Goal: Find specific page/section: Find specific page/section

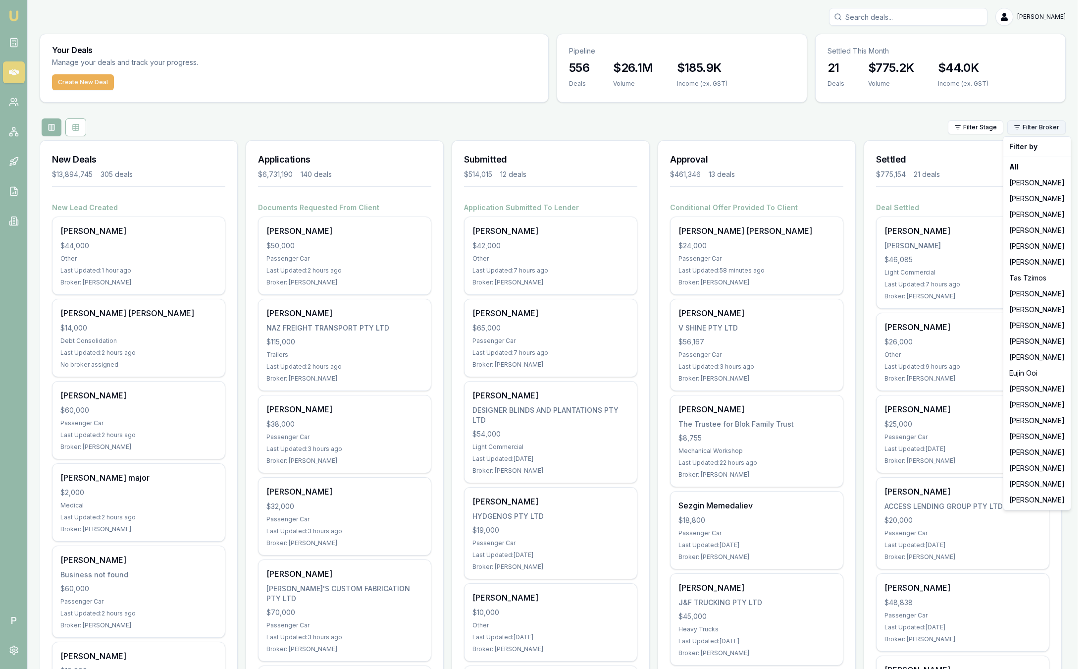
click at [1055, 121] on html "Emu Broker P [PERSON_NAME] Toggle Menu Your Deals Manage your deals and track y…" at bounding box center [544, 334] width 1089 height 669
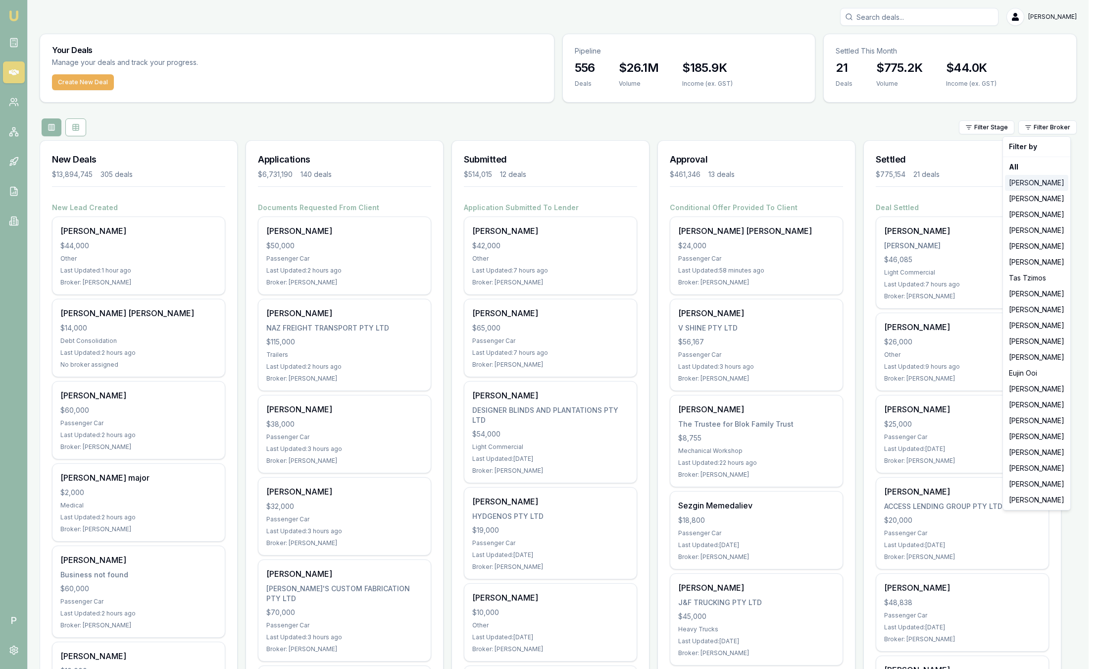
click at [1033, 180] on div "[PERSON_NAME]" at bounding box center [1036, 183] width 63 height 16
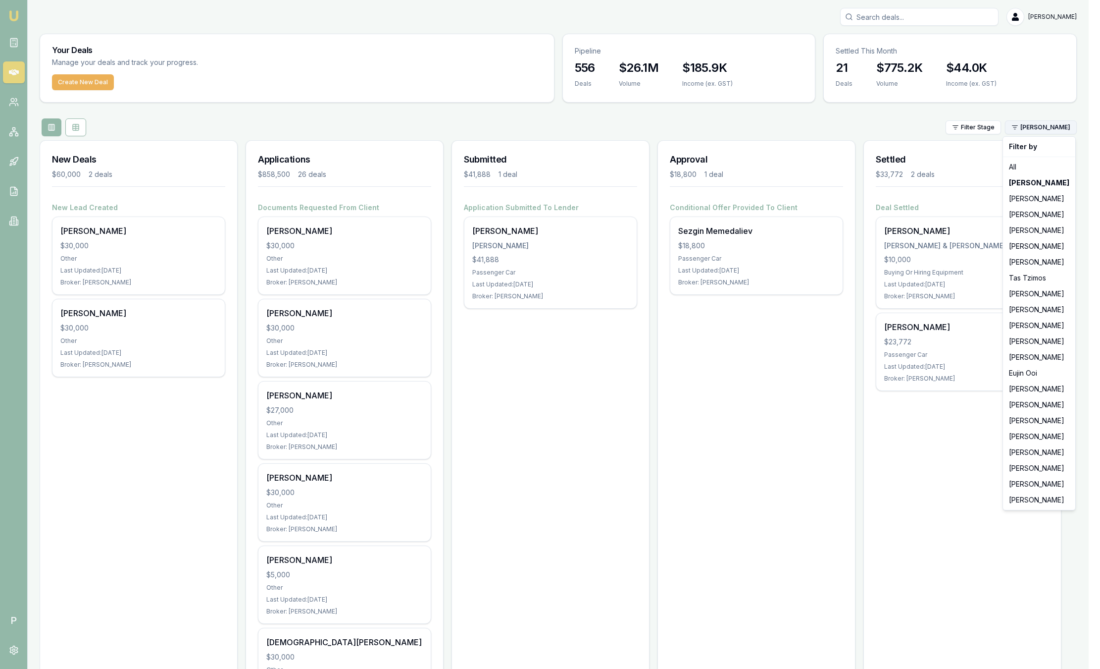
click at [1044, 131] on html "Emu Broker P [PERSON_NAME] Toggle Menu Your Deals Manage your deals and track y…" at bounding box center [550, 334] width 1100 height 669
click at [1033, 229] on div "[PERSON_NAME]" at bounding box center [1039, 230] width 68 height 16
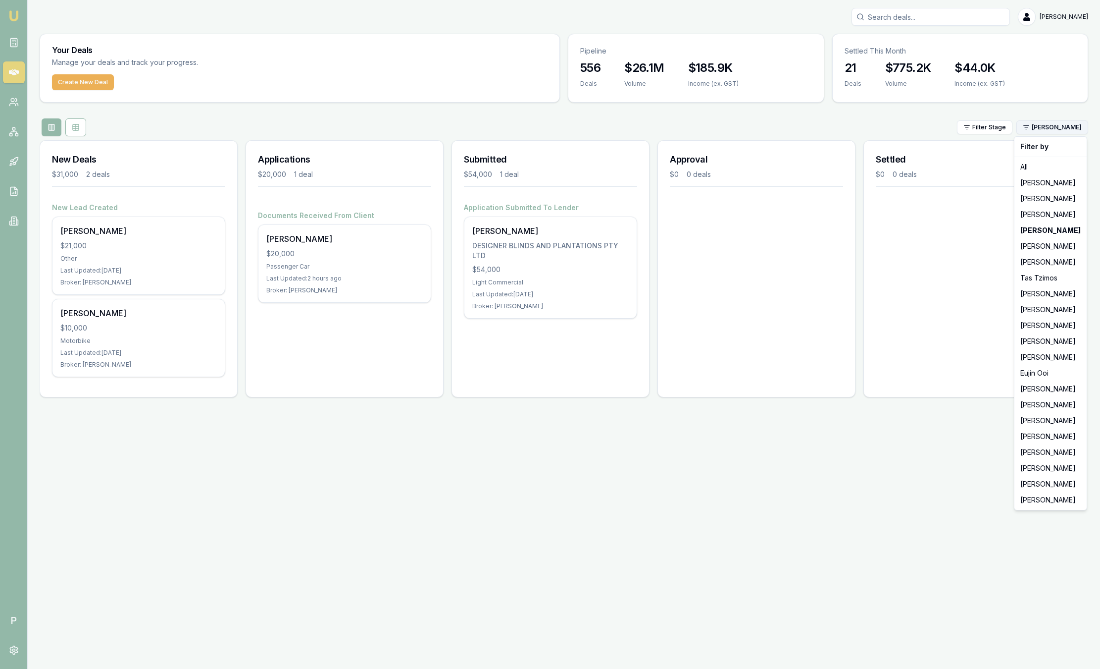
click at [1046, 129] on html "Emu Broker P [PERSON_NAME] Toggle Menu Your Deals Manage your deals and track y…" at bounding box center [550, 334] width 1100 height 669
click at [1046, 295] on div "[PERSON_NAME]" at bounding box center [1051, 294] width 68 height 16
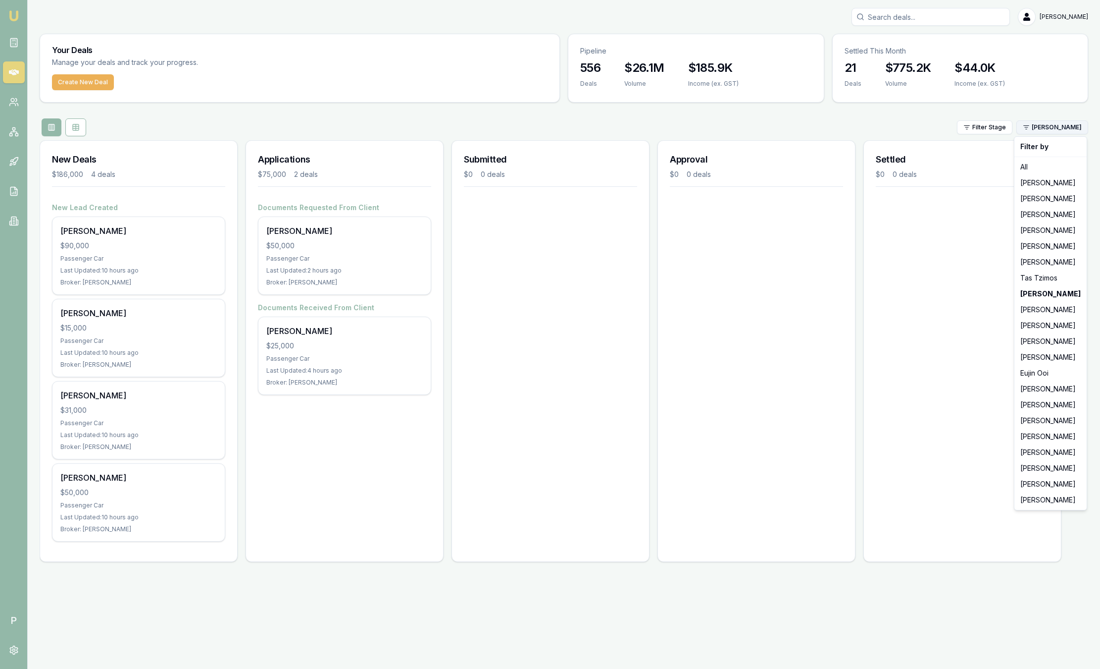
click at [1044, 131] on html "Emu Broker P [PERSON_NAME] Toggle Menu Your Deals Manage your deals and track y…" at bounding box center [550, 334] width 1100 height 669
click at [1037, 306] on div "[PERSON_NAME]" at bounding box center [1051, 310] width 68 height 16
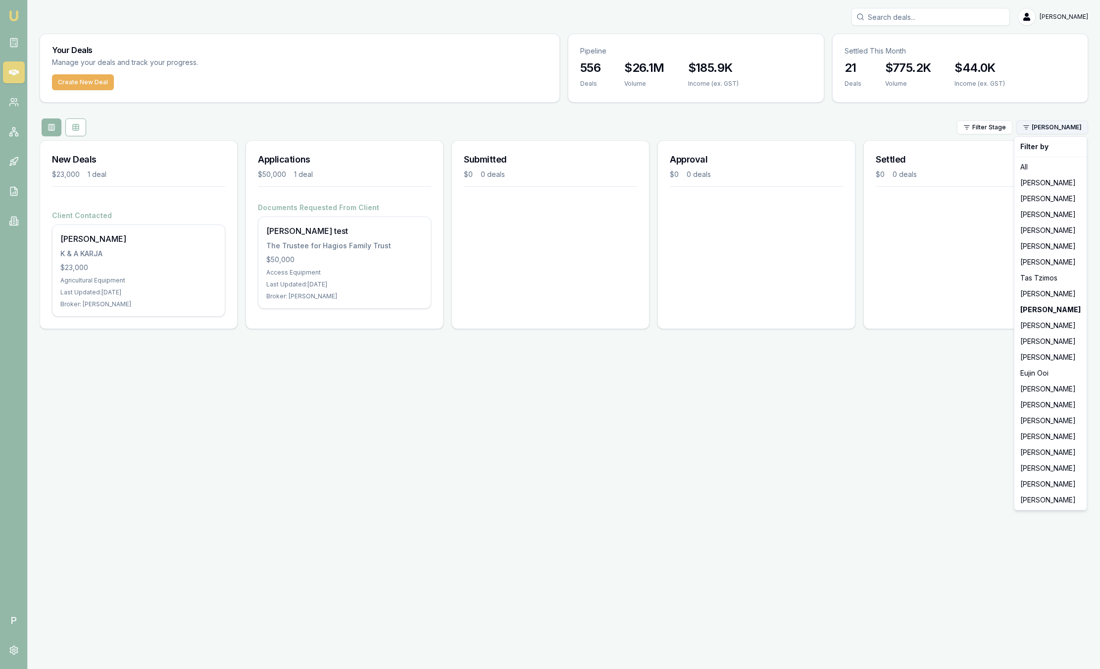
click at [1077, 134] on html "Emu Broker P [PERSON_NAME] Toggle Menu Your Deals Manage your deals and track y…" at bounding box center [550, 334] width 1100 height 669
click at [1049, 327] on div "[PERSON_NAME]" at bounding box center [1051, 325] width 68 height 16
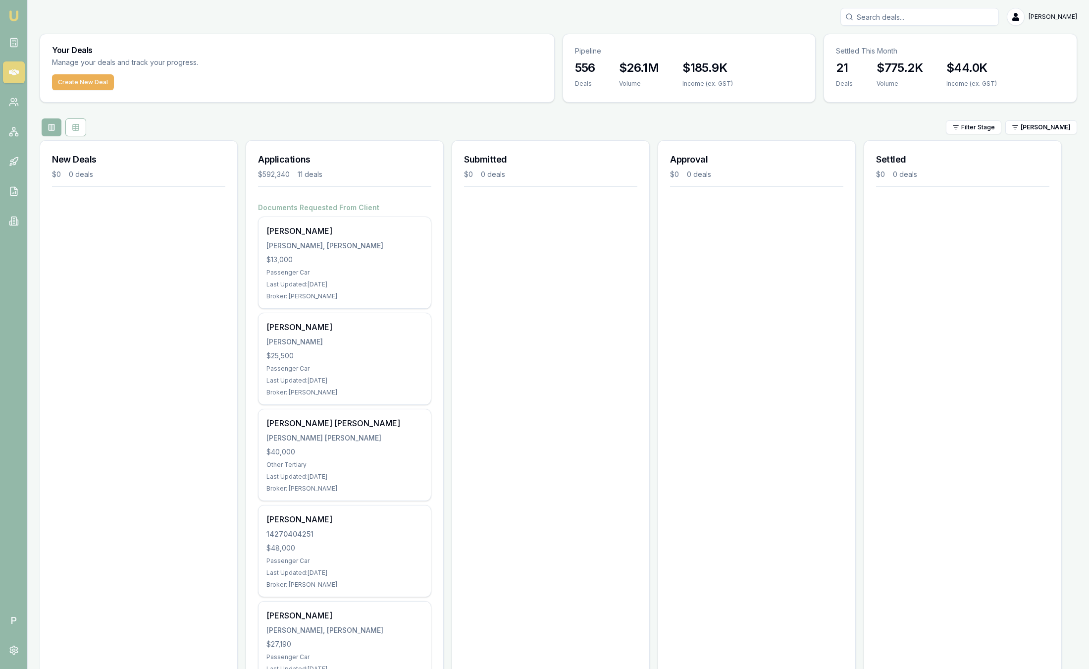
click at [1060, 134] on div "Filter Stage [PERSON_NAME]" at bounding box center [558, 127] width 1037 height 18
click at [1051, 128] on html "Emu Broker P [PERSON_NAME] Toggle Menu Your Deals Manage your deals and track y…" at bounding box center [544, 334] width 1089 height 669
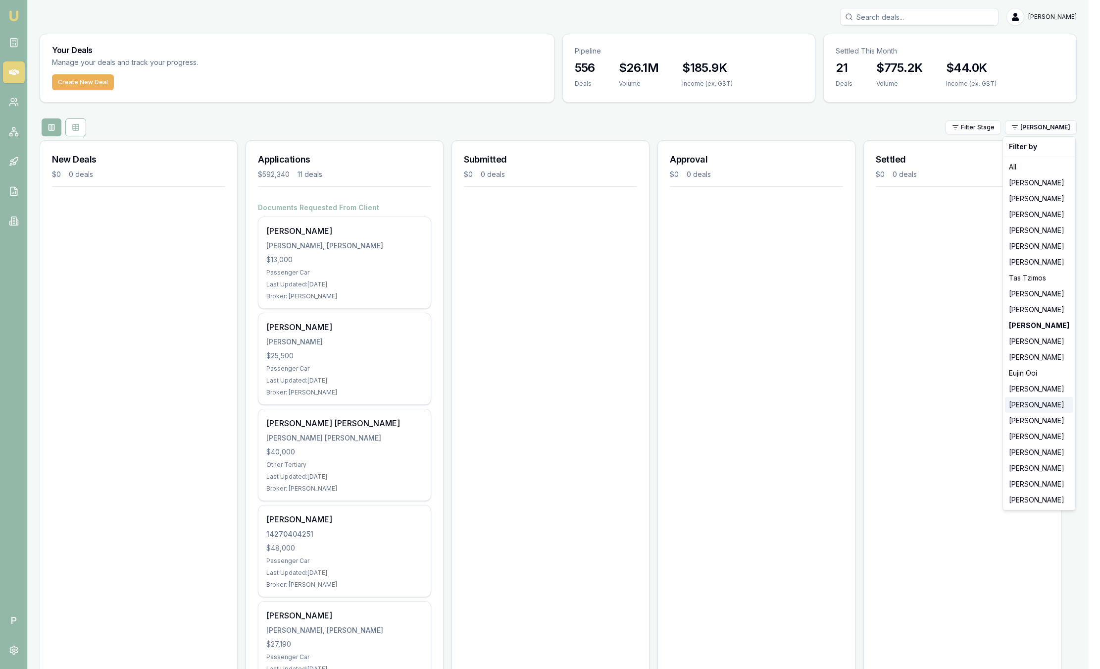
click at [1048, 410] on div "[PERSON_NAME]" at bounding box center [1039, 405] width 68 height 16
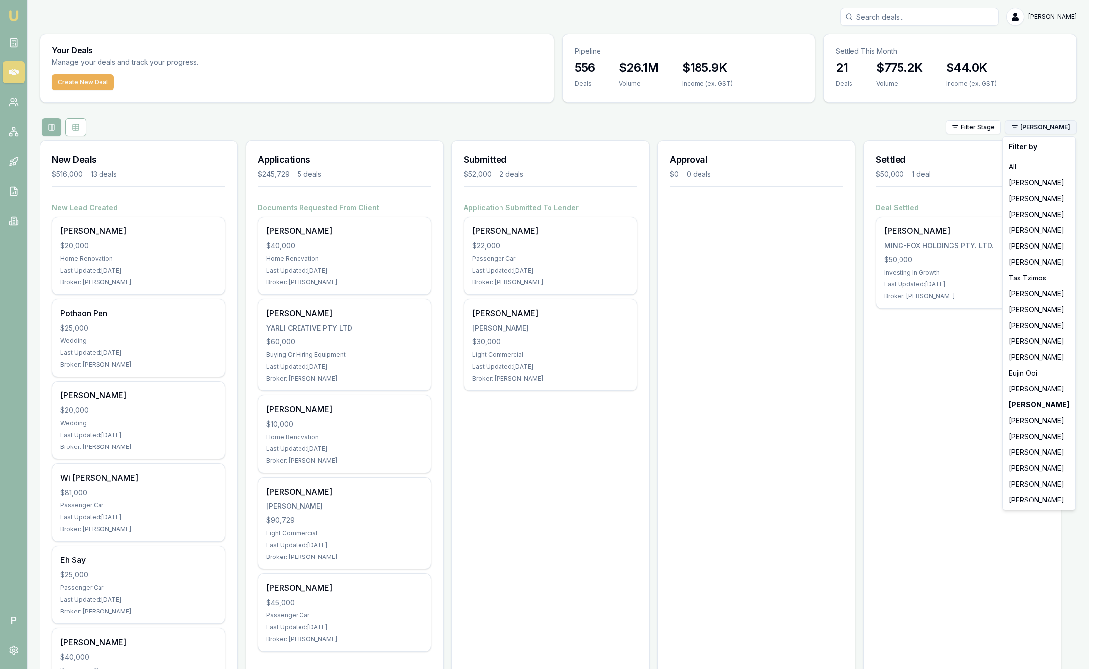
click at [1043, 130] on html "Emu Broker P [PERSON_NAME] Toggle Menu Your Deals Manage your deals and track y…" at bounding box center [550, 334] width 1100 height 669
click at [1034, 449] on div "[PERSON_NAME]" at bounding box center [1039, 452] width 68 height 16
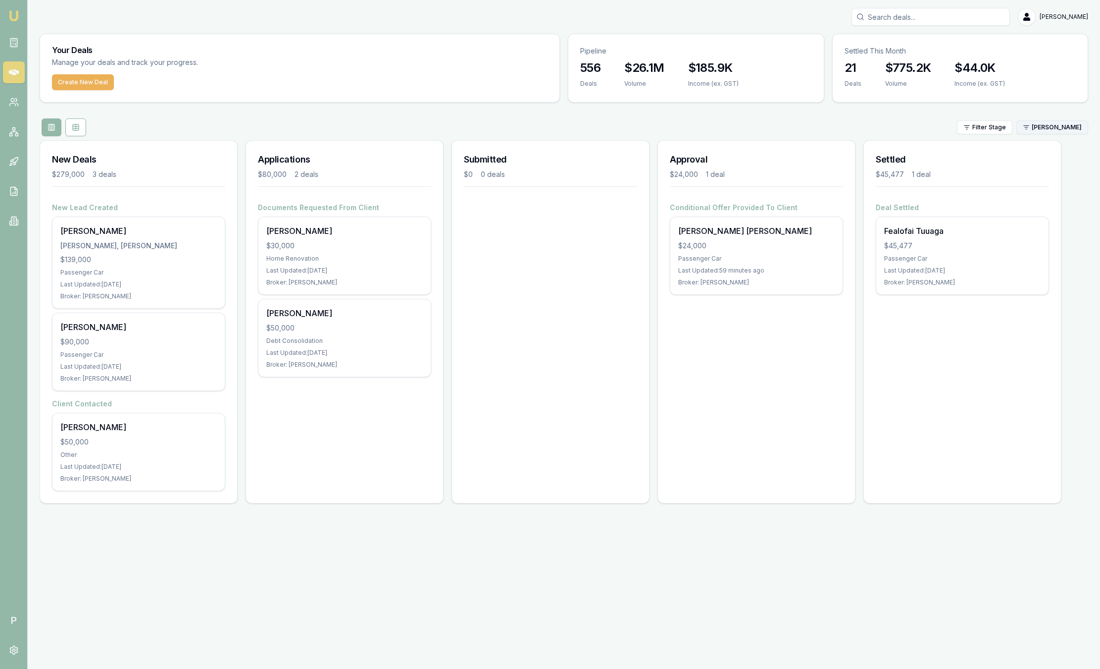
click at [1057, 130] on html "Emu Broker P [PERSON_NAME] Toggle Menu Your Deals Manage your deals and track y…" at bounding box center [550, 334] width 1100 height 669
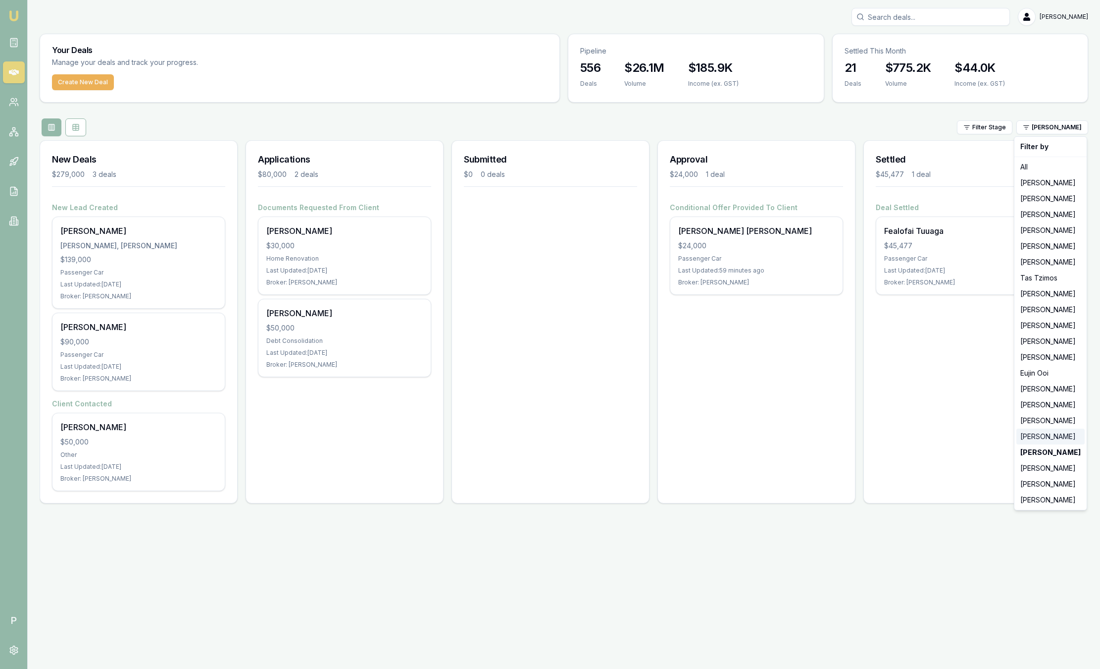
click at [1038, 433] on div "[PERSON_NAME]" at bounding box center [1051, 436] width 68 height 16
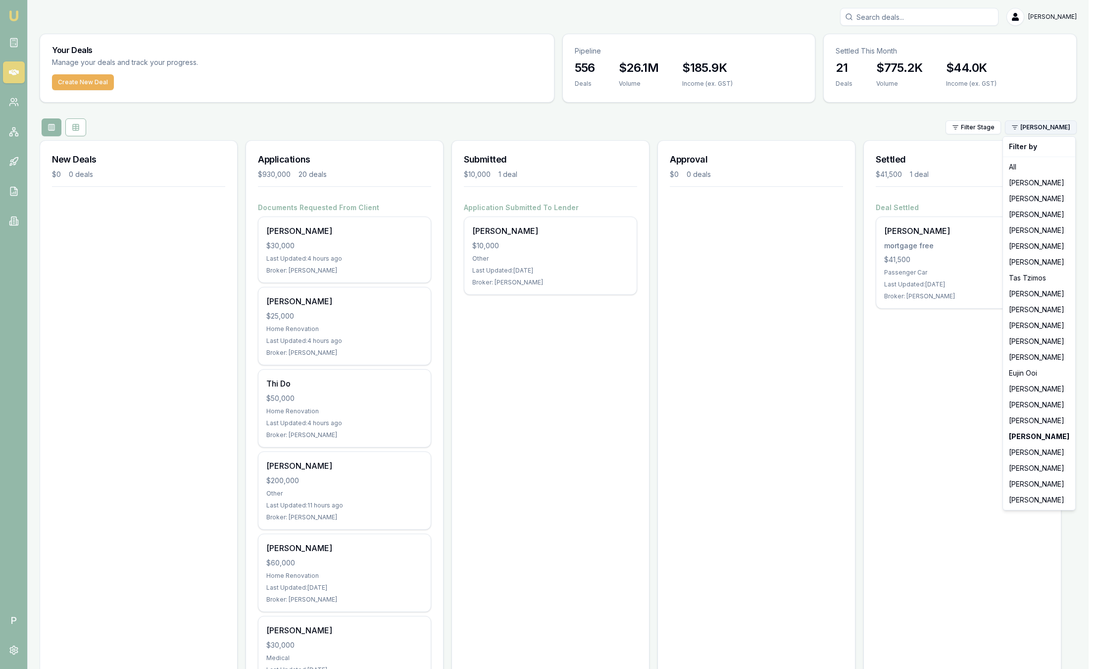
click at [1054, 121] on html "Emu Broker P [PERSON_NAME] Toggle Menu Your Deals Manage your deals and track y…" at bounding box center [550, 334] width 1100 height 669
click at [1011, 482] on div "[PERSON_NAME]" at bounding box center [1039, 484] width 68 height 16
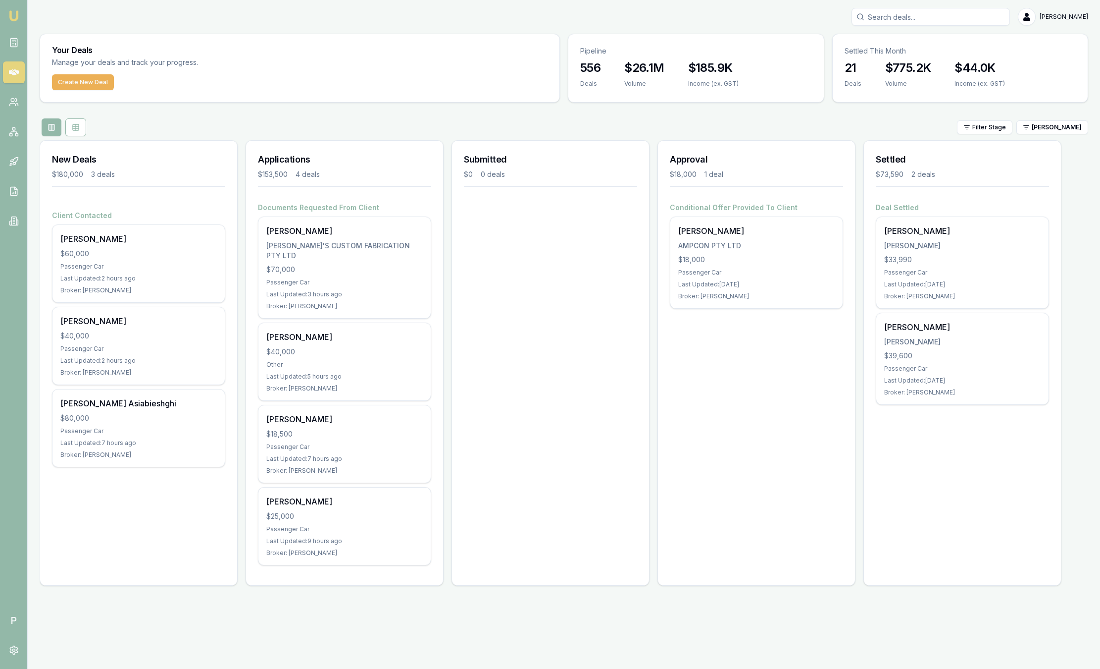
click at [1011, 482] on div "Settled $73,590 2 deals Deal Settled [PERSON_NAME] [PERSON_NAME] $33,990 Passen…" at bounding box center [963, 362] width 198 height 445
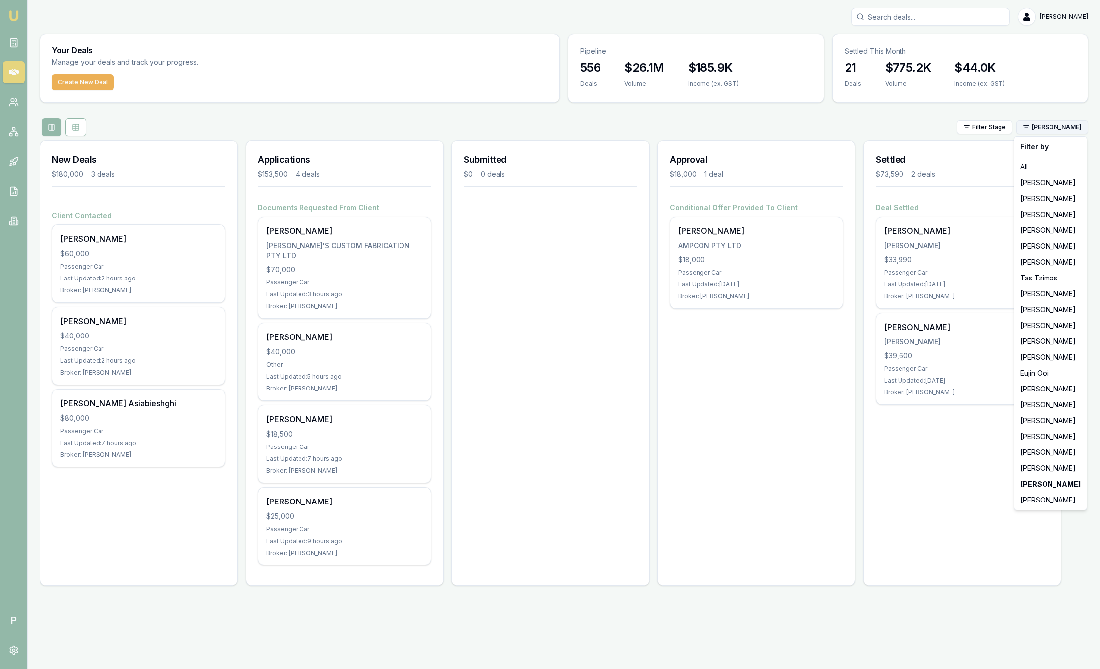
click at [1064, 129] on html "Emu Broker P [PERSON_NAME] Toggle Menu Your Deals Manage your deals and track y…" at bounding box center [550, 334] width 1100 height 669
click at [1022, 504] on div "[PERSON_NAME]" at bounding box center [1051, 500] width 68 height 16
